Goal: Task Accomplishment & Management: Manage account settings

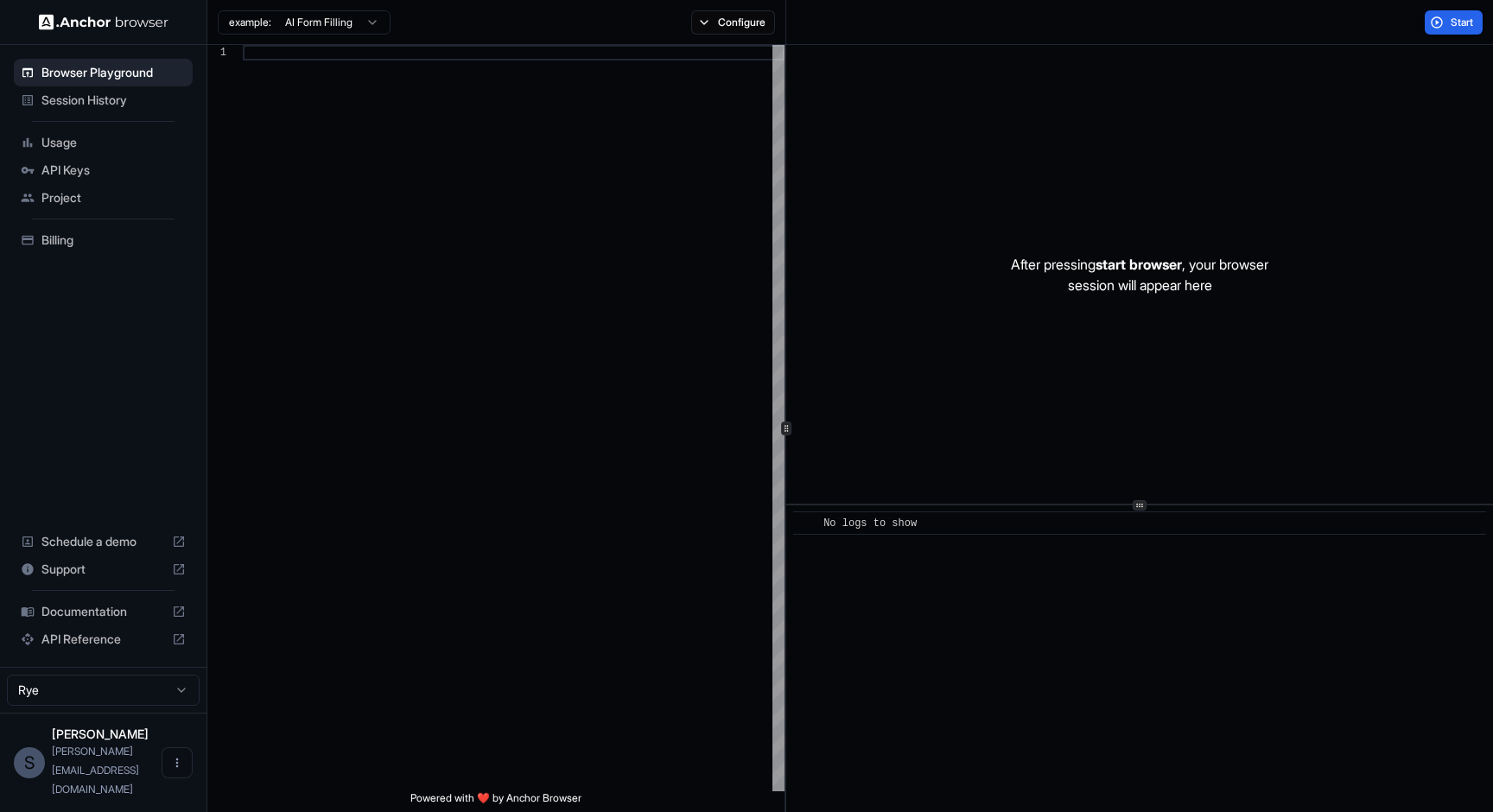
scroll to position [109, 0]
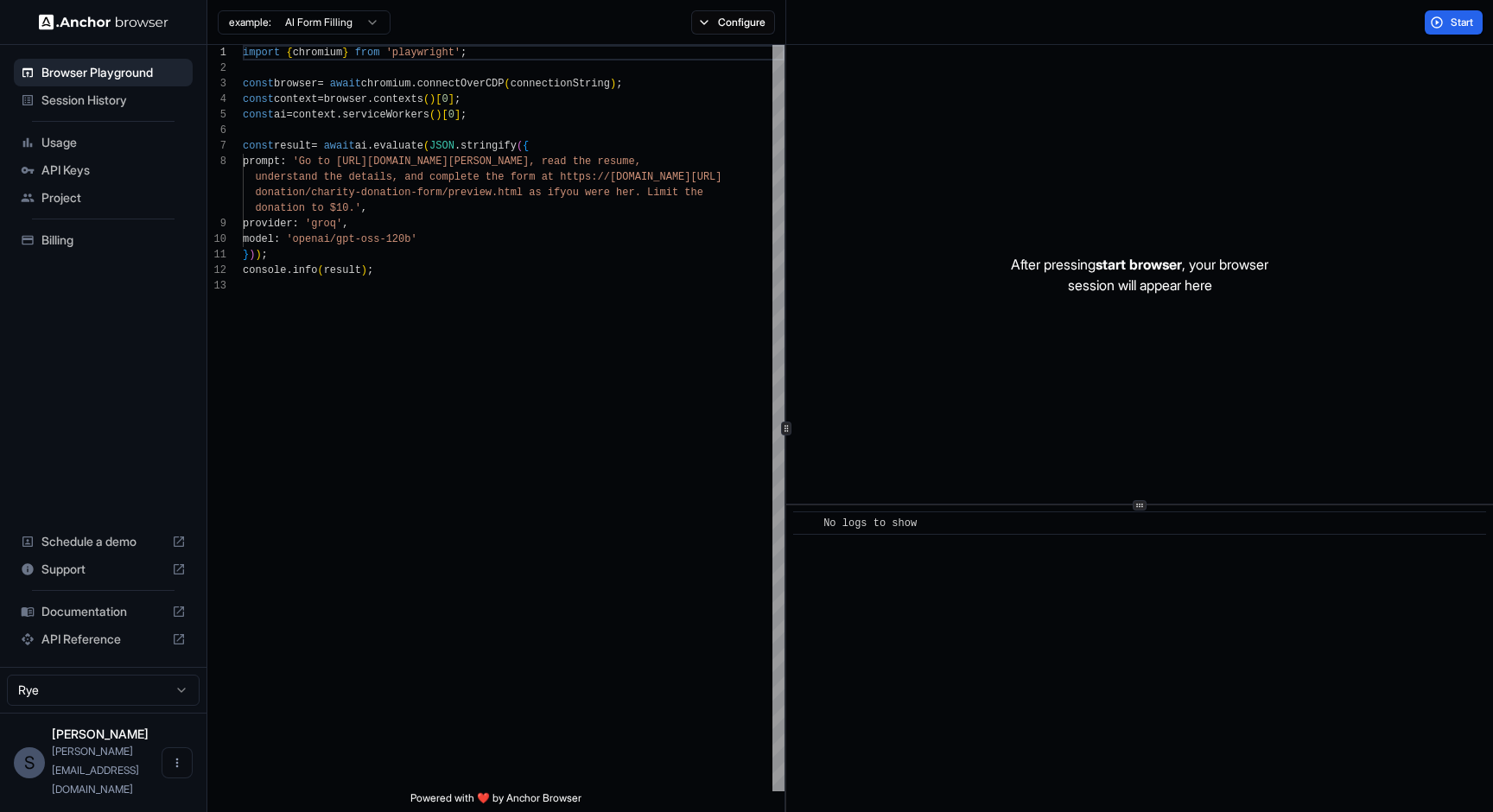
click at [64, 246] on span "Billing" at bounding box center [113, 240] width 144 height 18
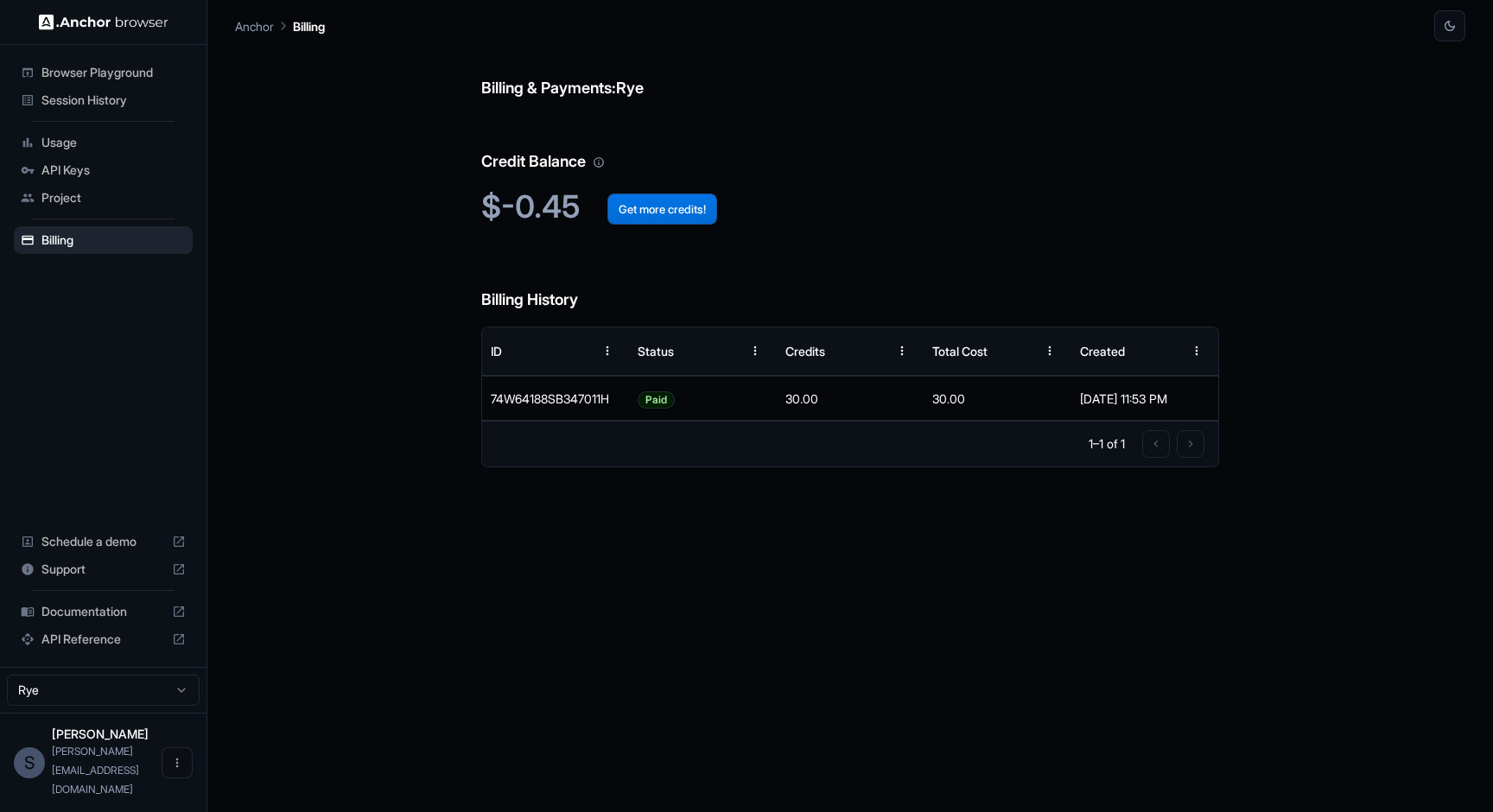
click at [671, 200] on button "Get more credits!" at bounding box center [662, 209] width 110 height 31
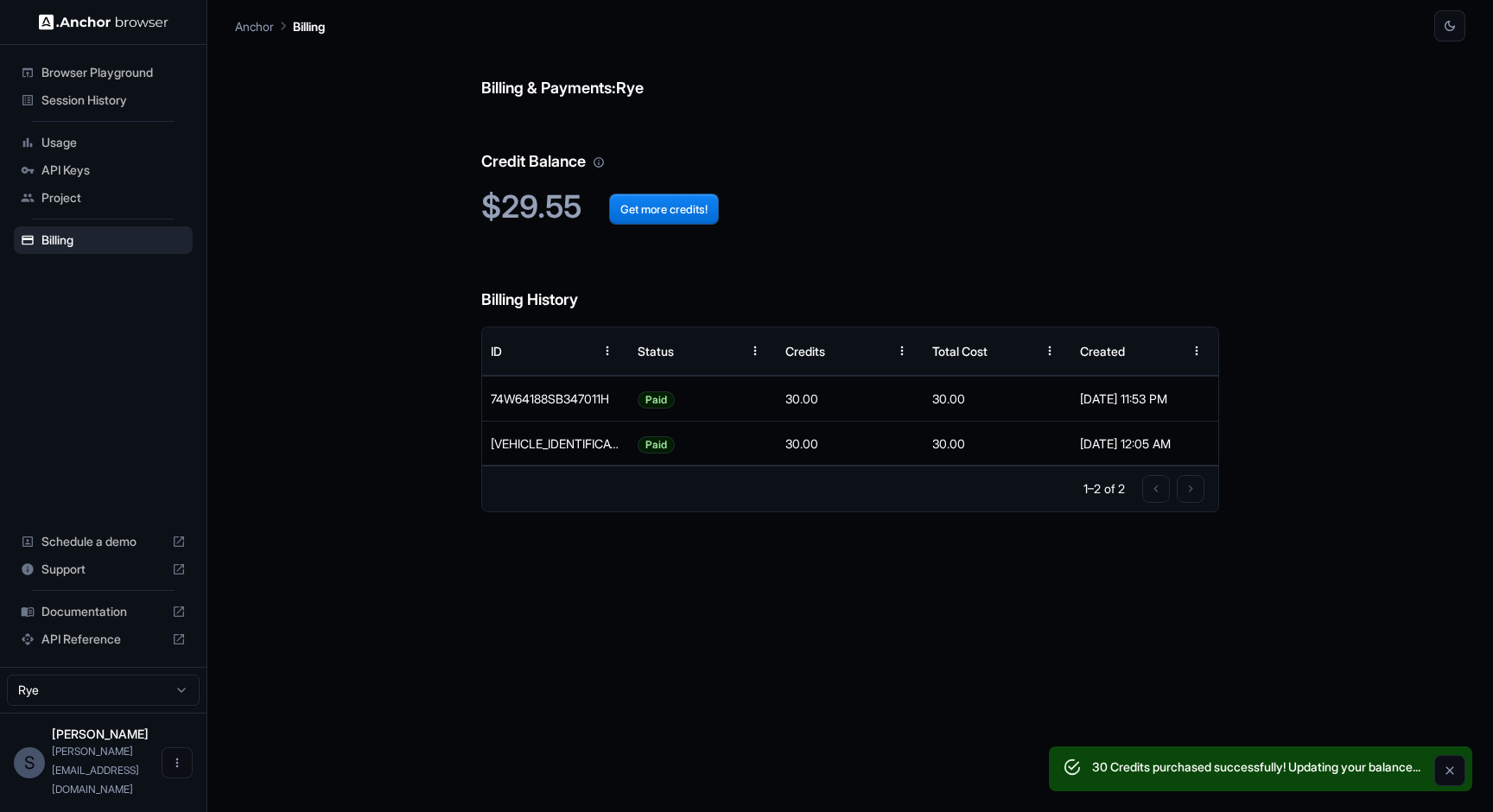
click at [65, 196] on span "Project" at bounding box center [113, 198] width 144 height 18
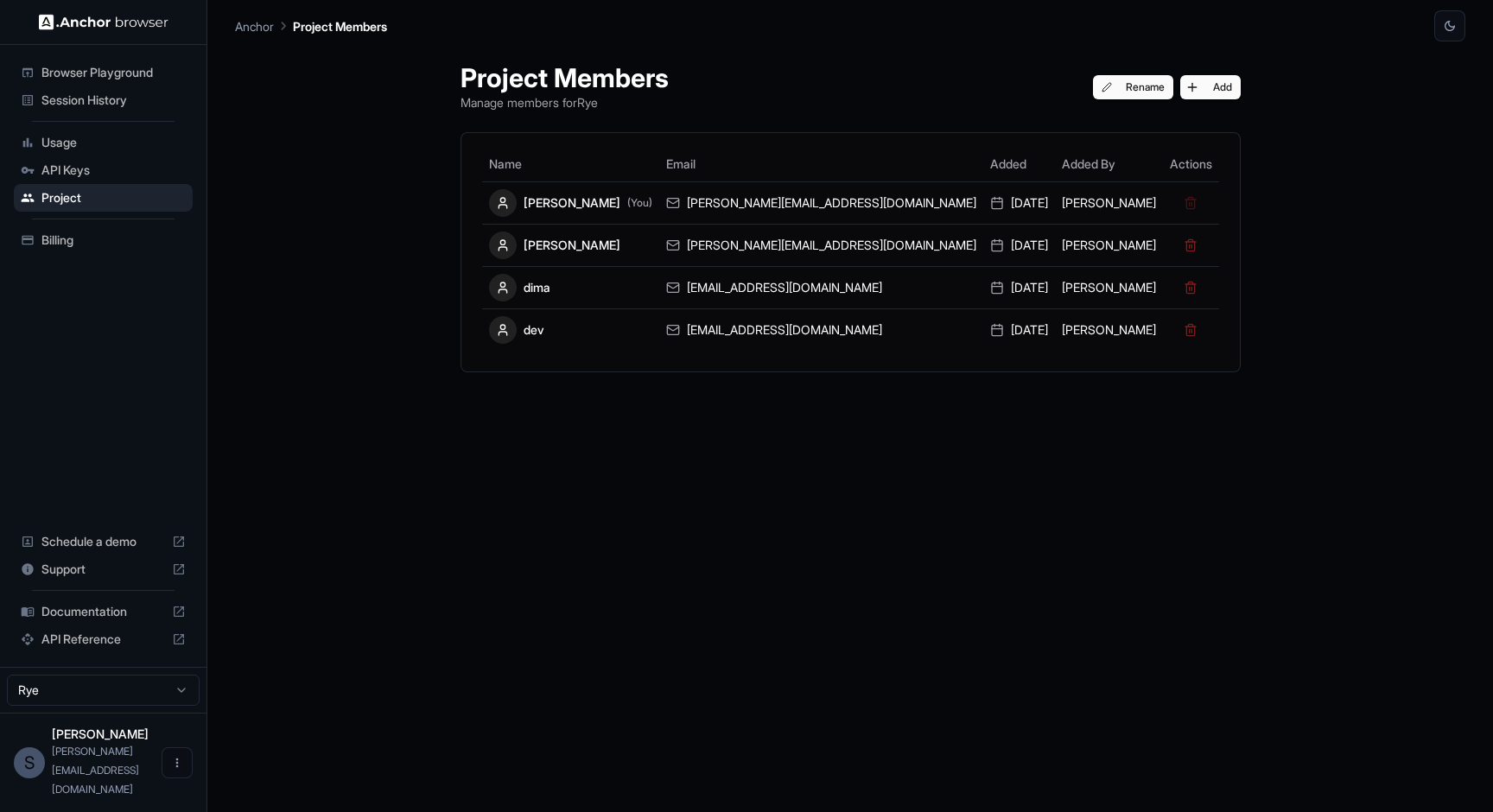
click at [800, 566] on div "Project Members Manage members for [PERSON_NAME] Add Name Email Added Added By …" at bounding box center [851, 427] width 822 height 770
